Goal: Information Seeking & Learning: Learn about a topic

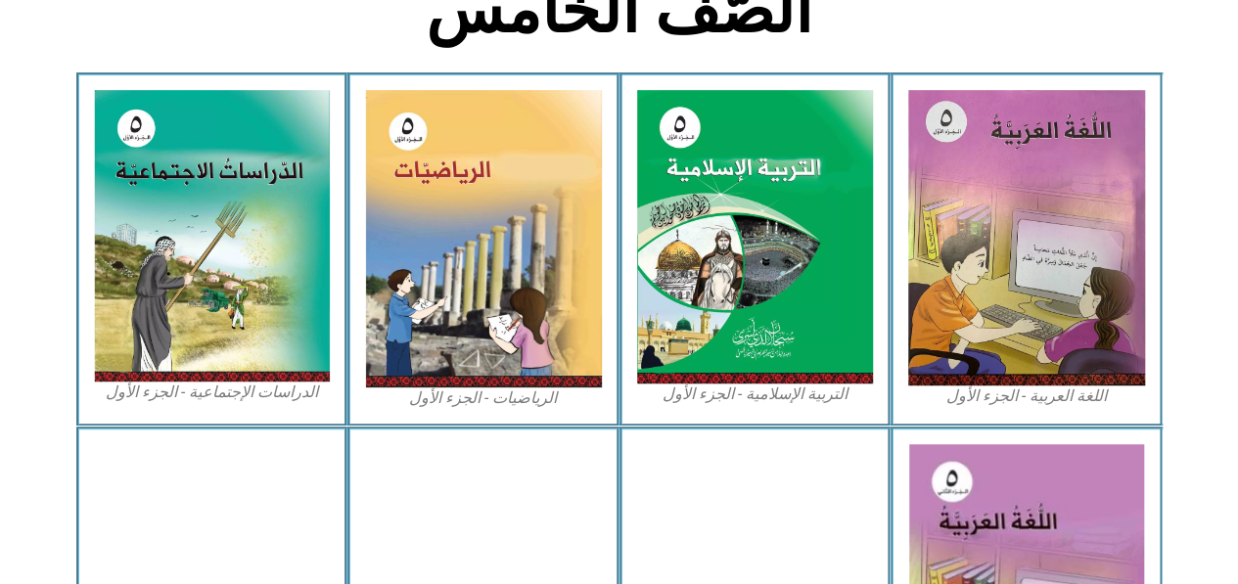
scroll to position [624, 0]
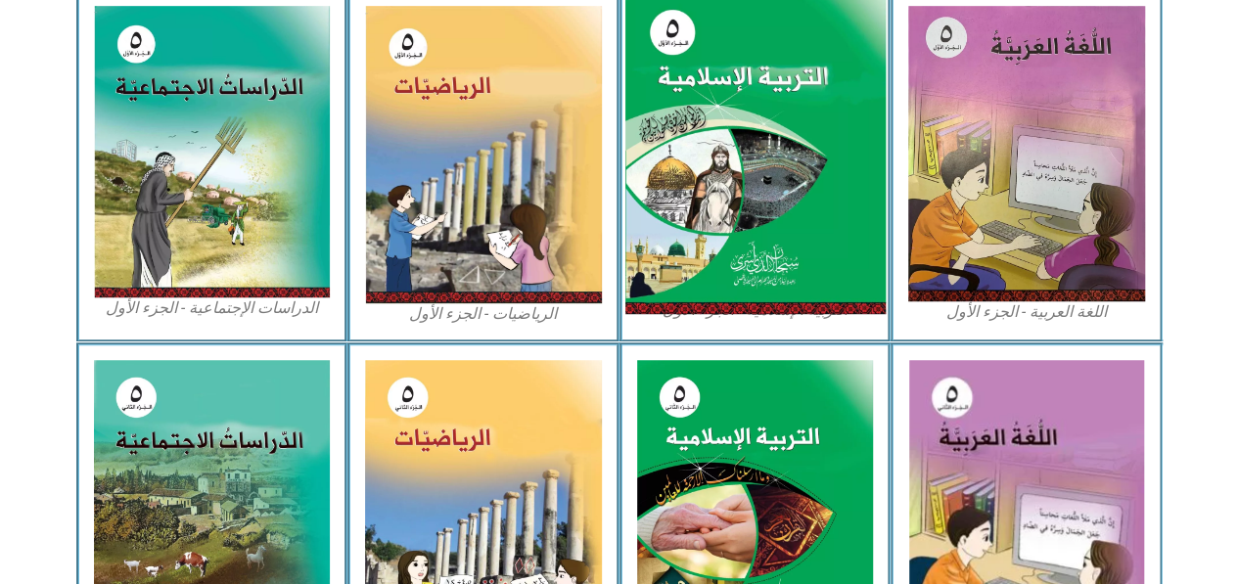
click at [681, 189] on img at bounding box center [754, 153] width 260 height 324
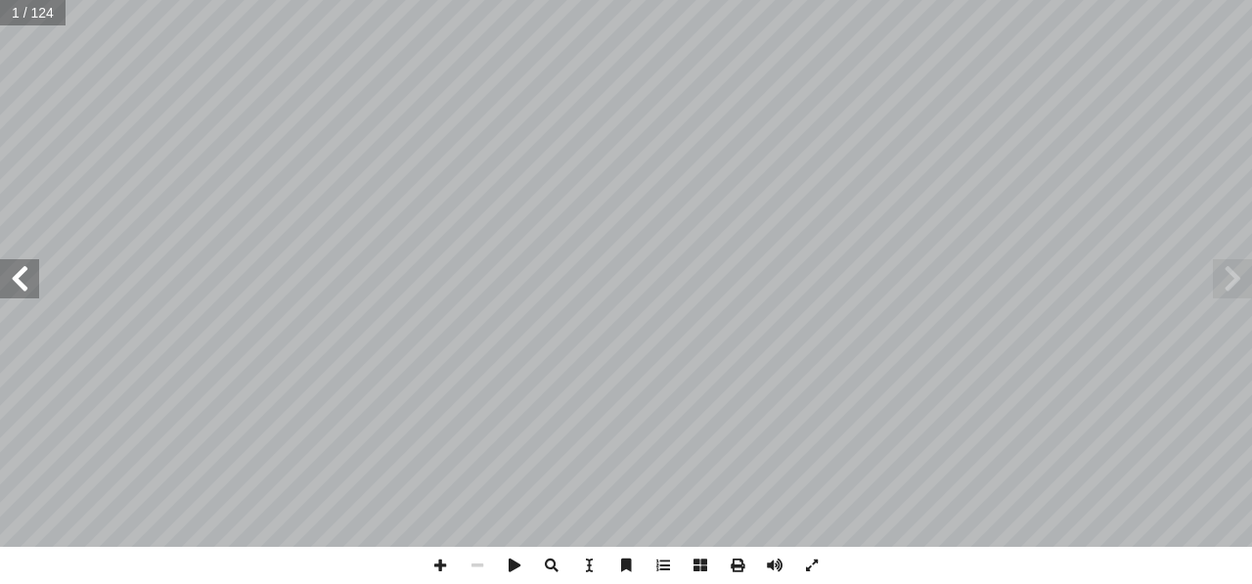
click at [27, 281] on span at bounding box center [19, 278] width 39 height 39
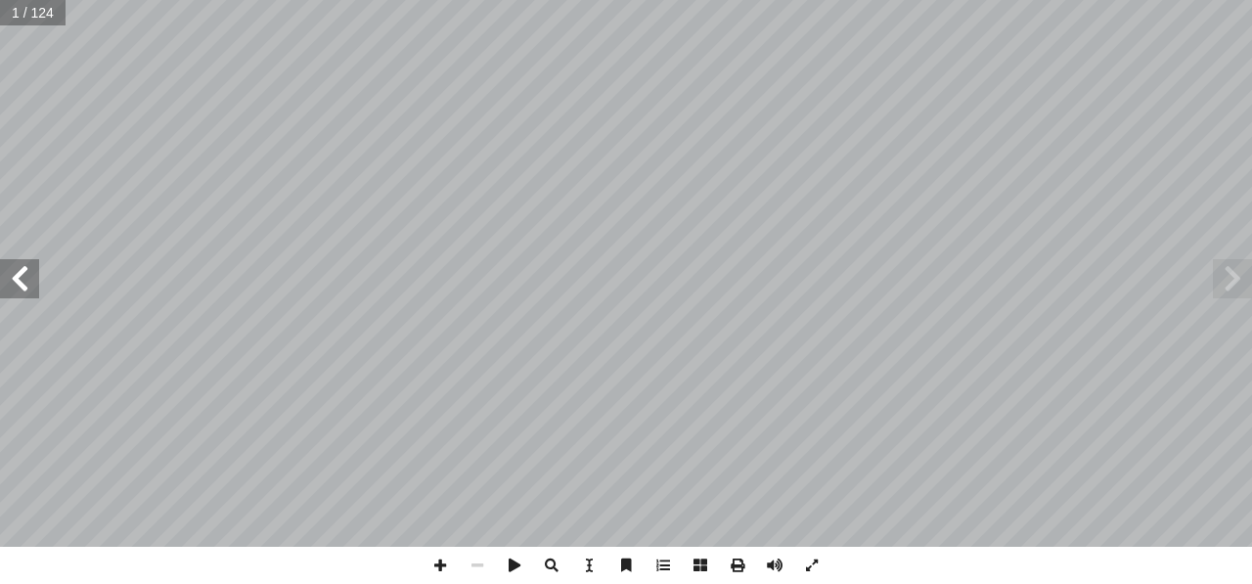
click at [27, 281] on span at bounding box center [19, 278] width 39 height 39
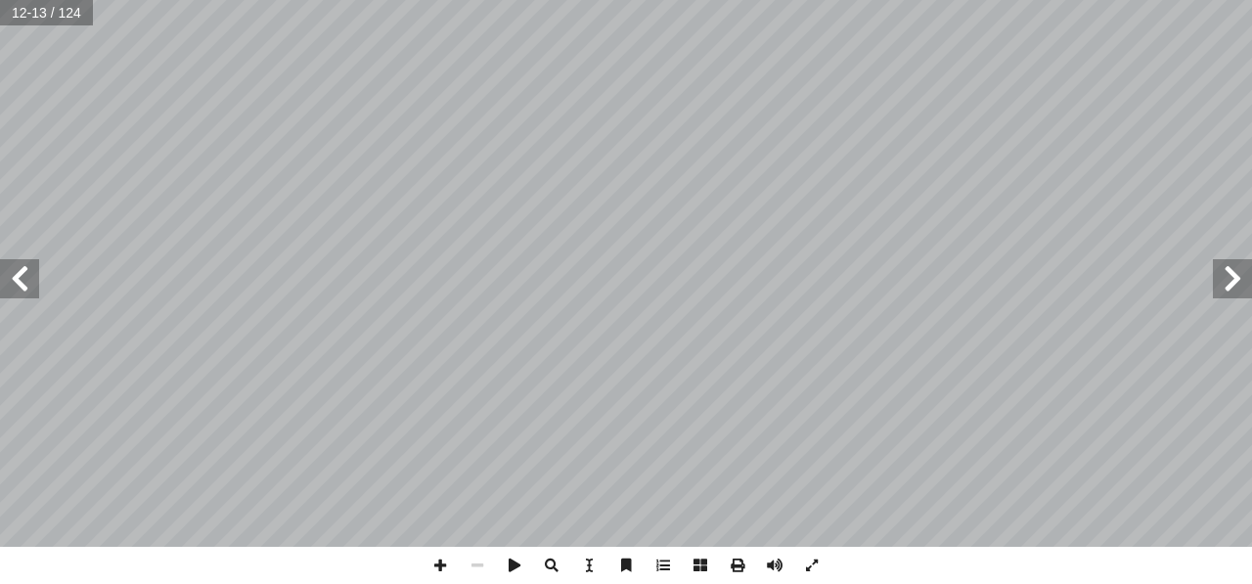
click at [27, 281] on span at bounding box center [19, 278] width 39 height 39
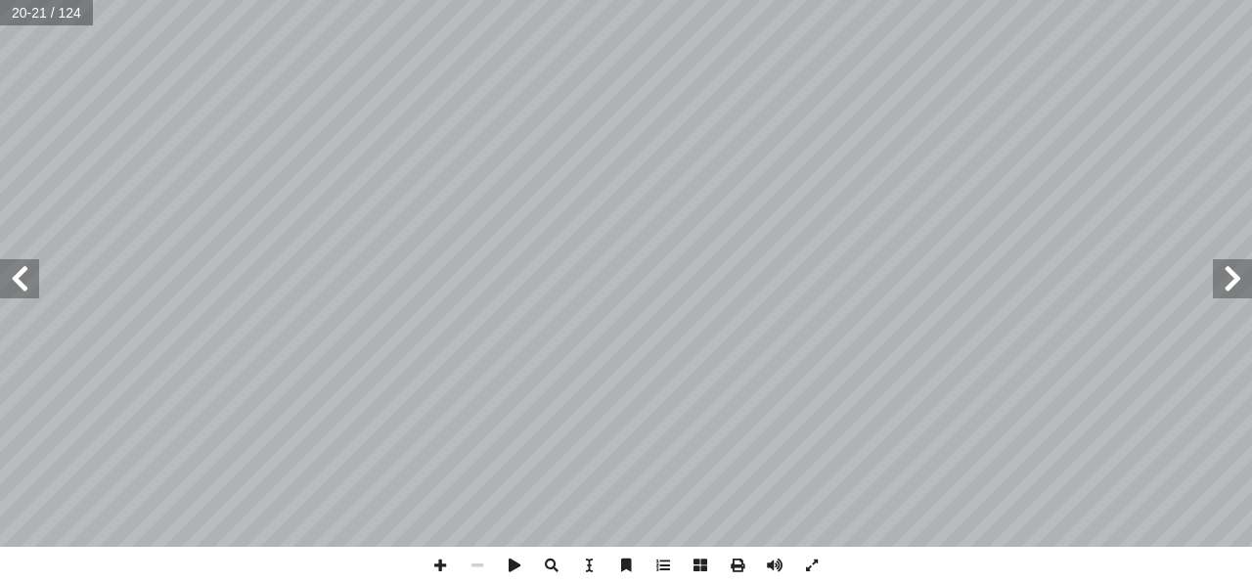
click at [27, 281] on span at bounding box center [19, 278] width 39 height 39
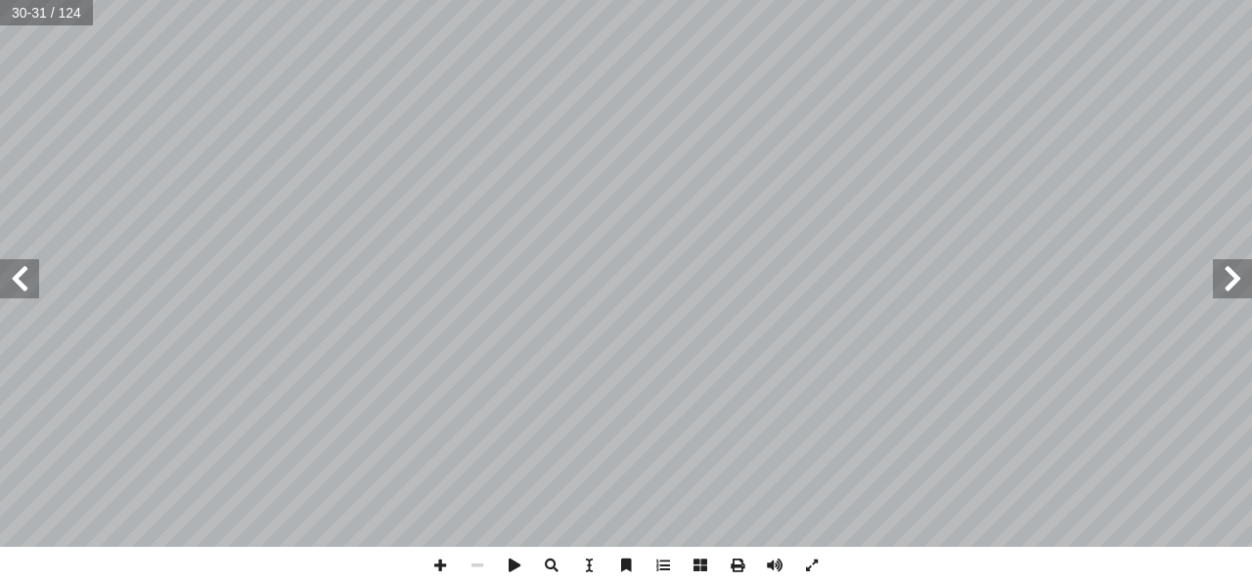
click at [27, 281] on span at bounding box center [19, 278] width 39 height 39
